Goal: Communication & Community: Answer question/provide support

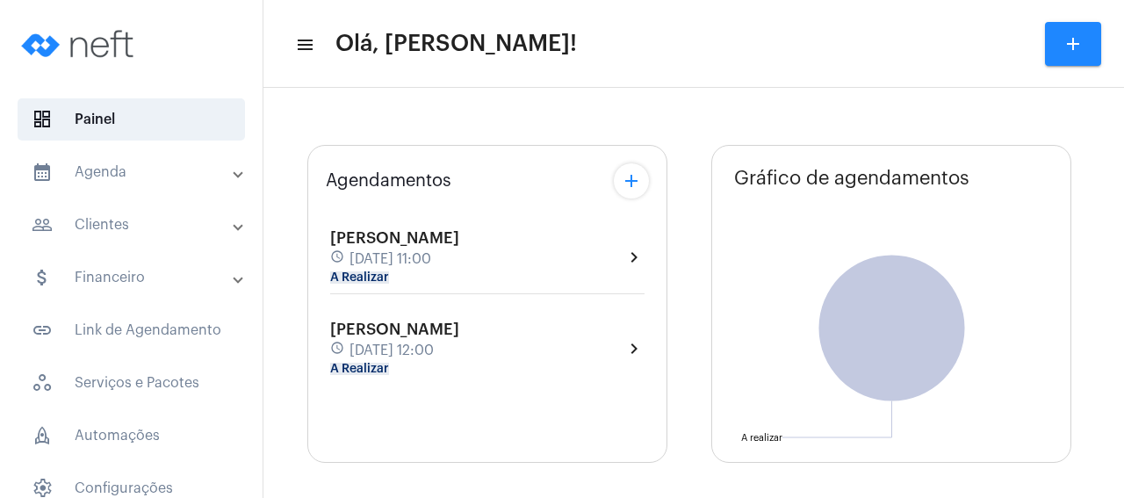
type input "[URL][DOMAIN_NAME]"
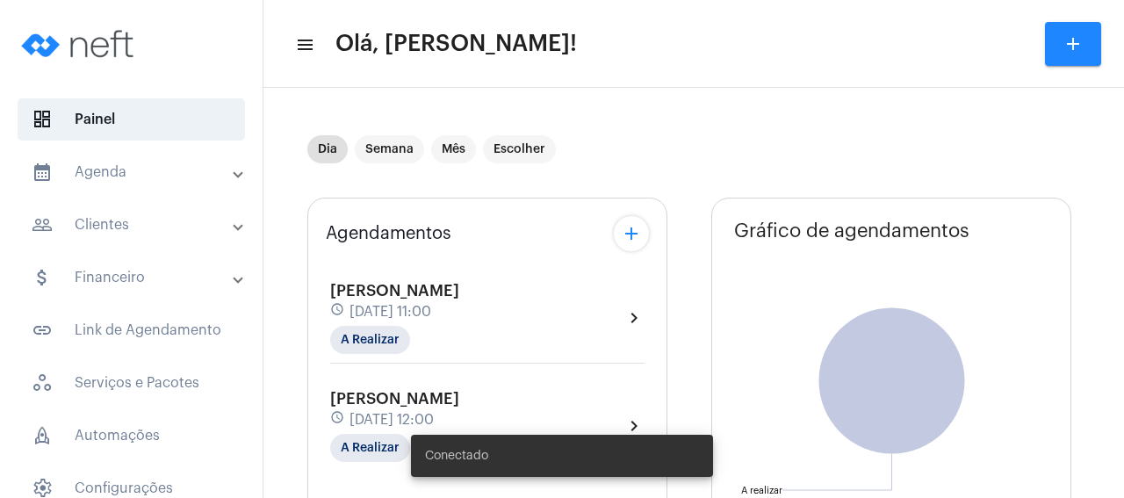
click at [485, 252] on div "Agendamentos add [PERSON_NAME] schedule [DATE] 11:00 A Realizar chevron_right […" at bounding box center [487, 357] width 360 height 318
click at [501, 305] on div "[PERSON_NAME] schedule [DATE] 11:00 A Realizar chevron_right" at bounding box center [487, 318] width 314 height 72
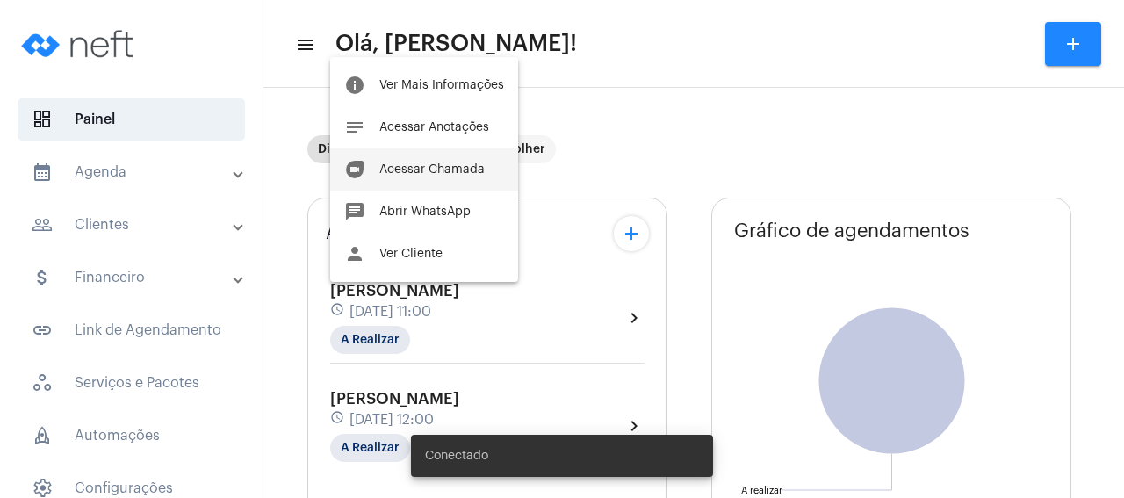
click at [466, 182] on button "duo [PERSON_NAME]" at bounding box center [424, 169] width 188 height 42
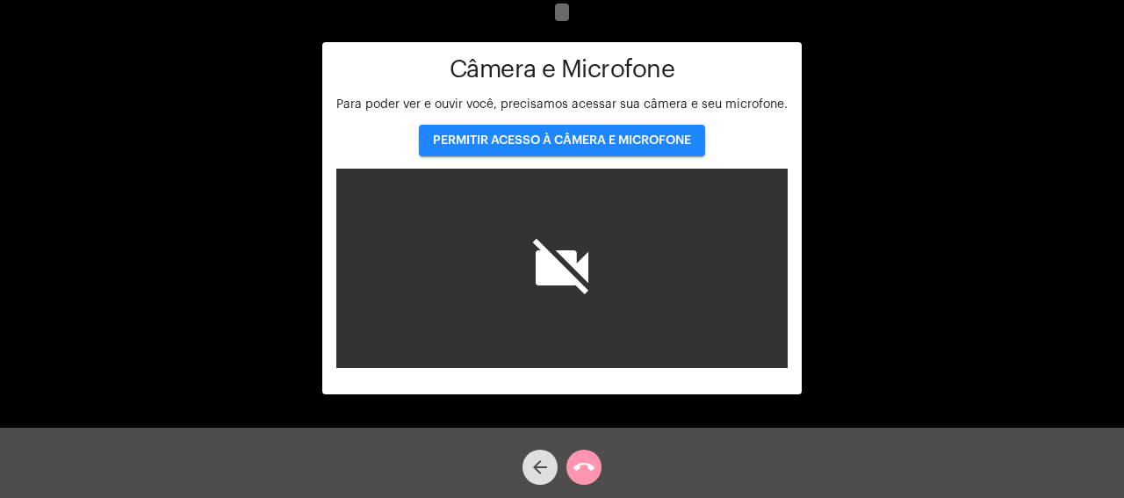
click at [568, 140] on span "PERMITIR ACESSO À CÂMERA E MICROFONE" at bounding box center [562, 140] width 258 height 12
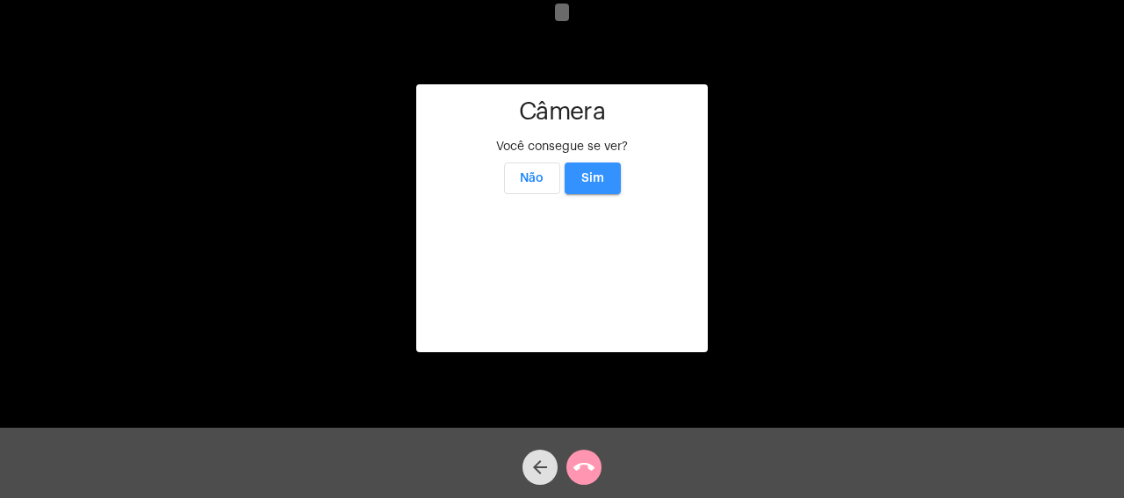
click at [594, 172] on span "Sim" at bounding box center [592, 178] width 23 height 12
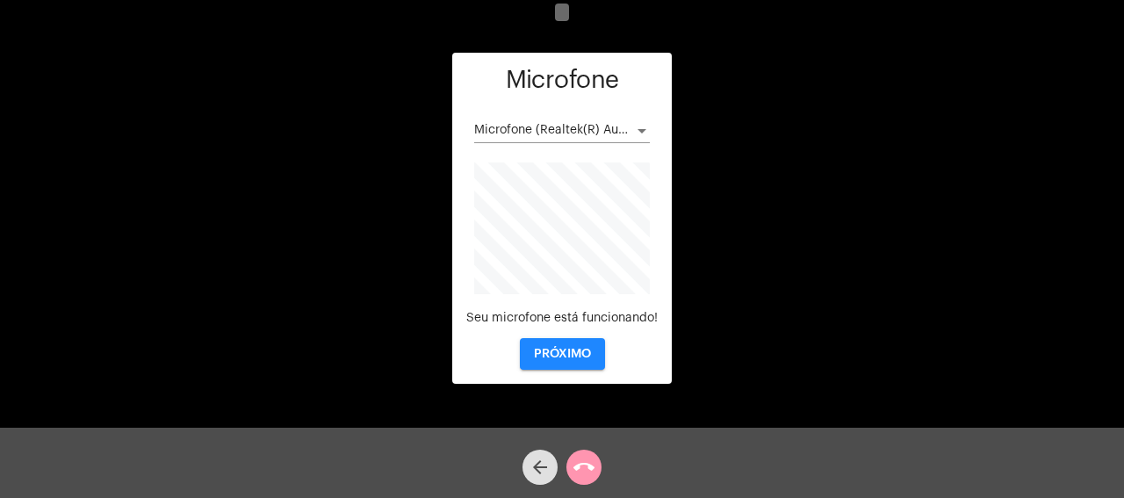
click at [568, 358] on span "PRÓXIMO" at bounding box center [562, 354] width 57 height 12
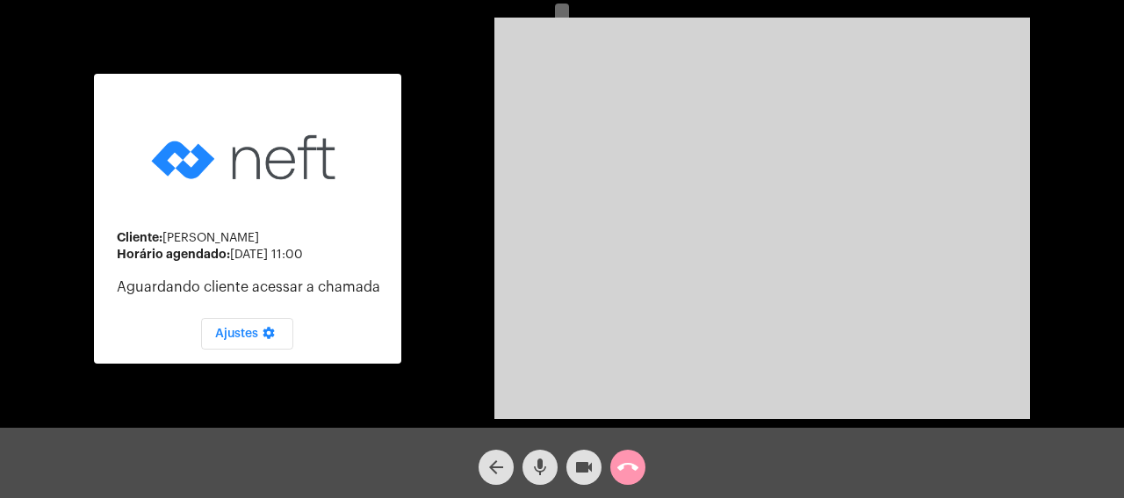
click at [1100, 168] on div "Cliente: [PERSON_NAME] agendado: [DATE] 11:00 Aguardando cliente acessar a cham…" at bounding box center [562, 216] width 1120 height 427
click at [620, 456] on span "call_end" at bounding box center [627, 466] width 21 height 35
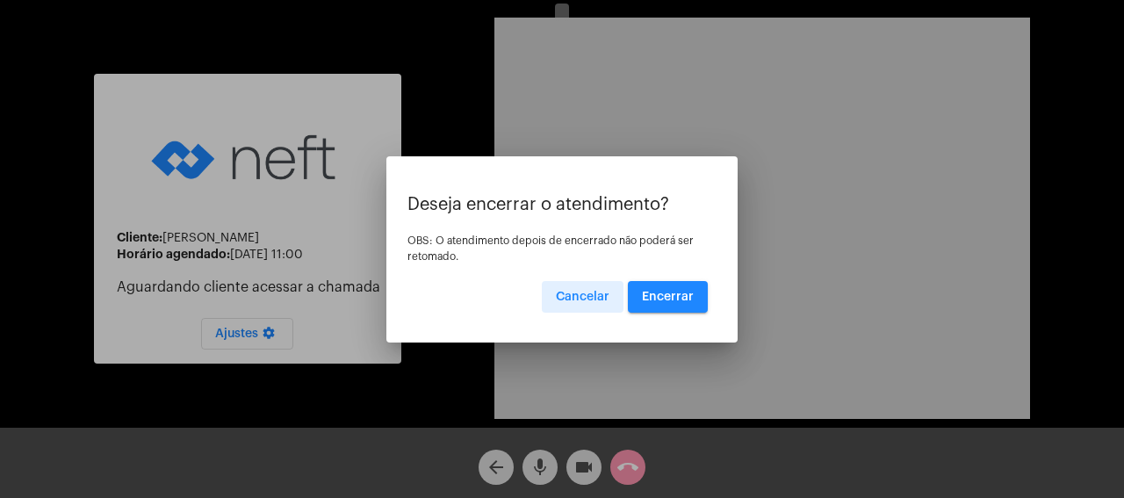
click at [683, 310] on button "Encerrar" at bounding box center [668, 297] width 80 height 32
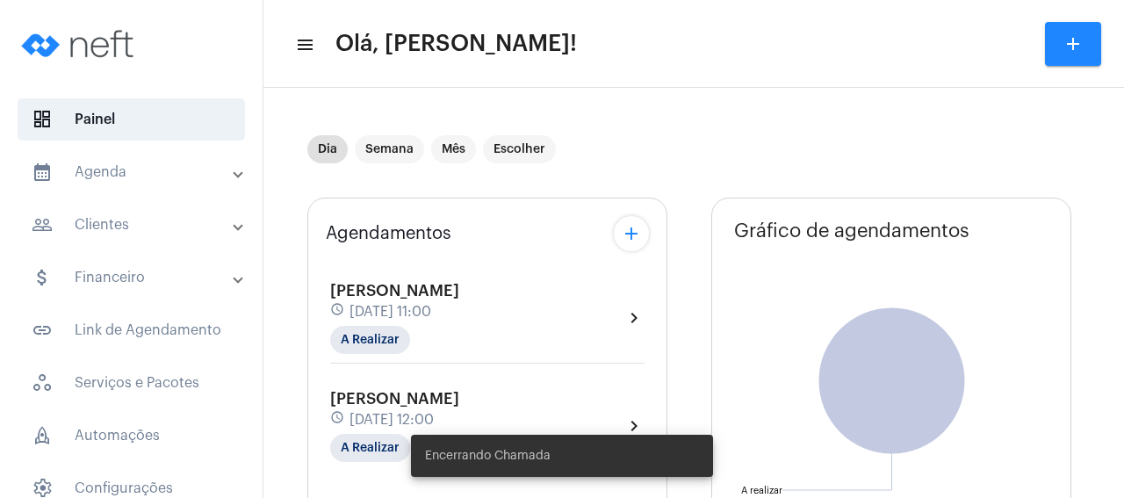
type input "[URL][DOMAIN_NAME]"
